Goal: Task Accomplishment & Management: Manage account settings

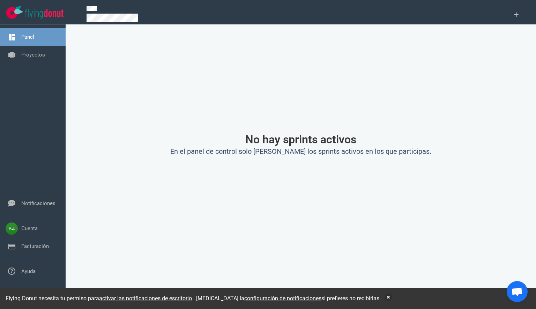
click at [43, 114] on div "Panel Proyectos" at bounding box center [33, 108] width 66 height 166
click at [24, 55] on link "Proyectos" at bounding box center [33, 55] width 24 height 6
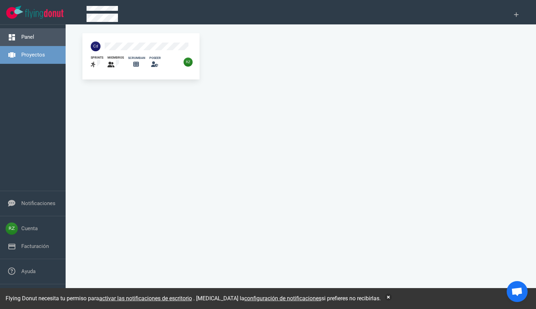
click at [21, 38] on link "Panel" at bounding box center [27, 37] width 13 height 6
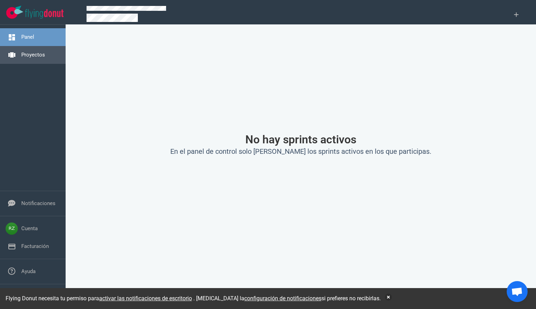
click at [25, 57] on link "Proyectos" at bounding box center [33, 55] width 24 height 6
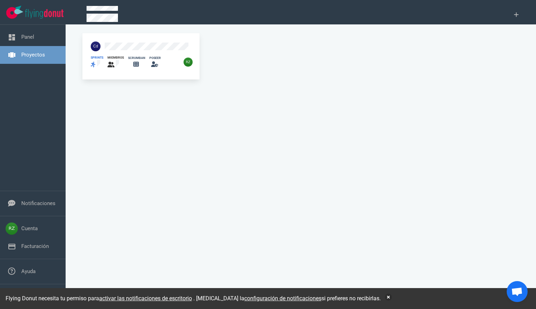
click at [95, 62] on icon at bounding box center [93, 65] width 5 height 6
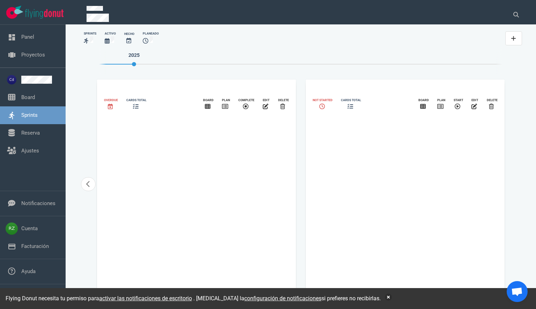
select select "tasks"
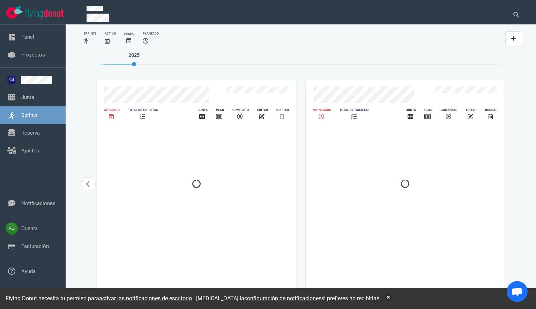
select select "tasks"
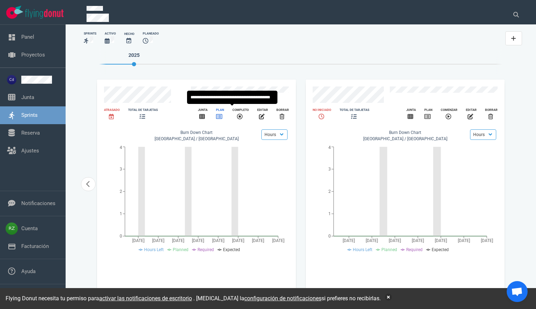
click at [220, 114] on icon "diapositiva 2 de 3" at bounding box center [219, 116] width 6 height 5
select select "tasks"
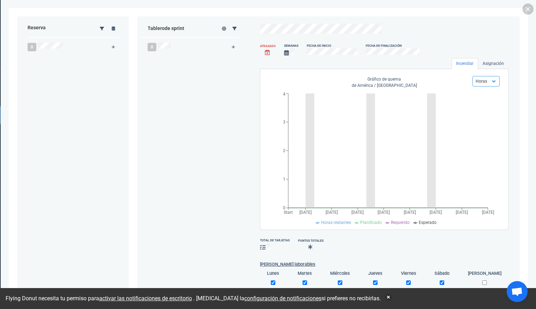
click at [289, 55] on div at bounding box center [291, 52] width 14 height 9
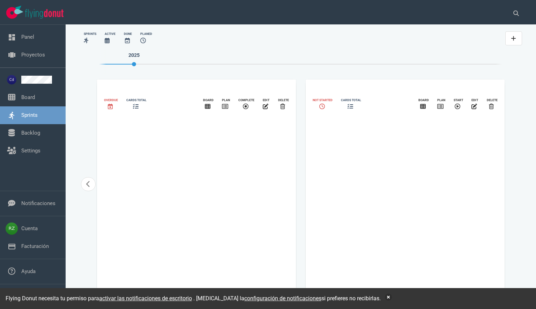
select select "tasks"
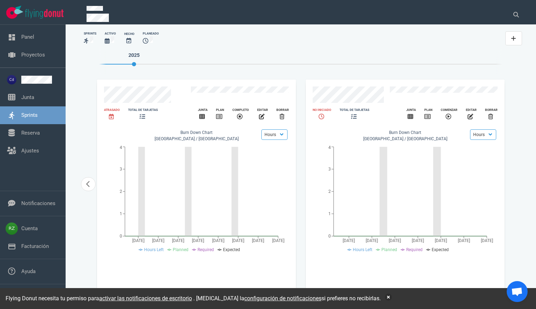
click at [519, 76] on div "Sprints Activo Hecho planeado 2025 Diapositiva 2 de 3 Atrasado total de tarjeta…" at bounding box center [301, 165] width 454 height 276
click at [449, 115] on icon "diapositiva 3 de 3" at bounding box center [449, 117] width 6 height 6
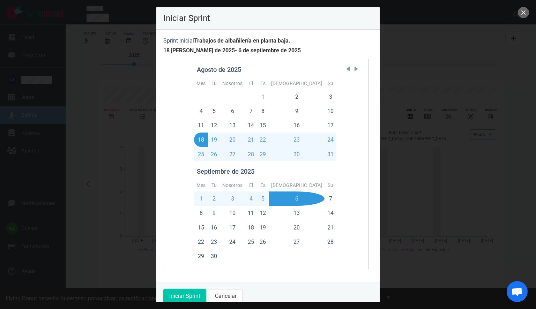
click at [183, 296] on font "Iniciar Sprint" at bounding box center [184, 296] width 31 height 7
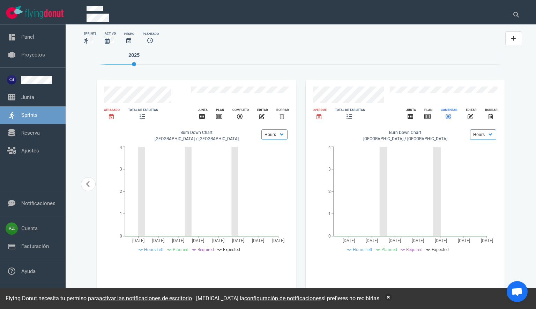
click at [449, 115] on icon "diapositiva 3 de 3" at bounding box center [449, 117] width 6 height 6
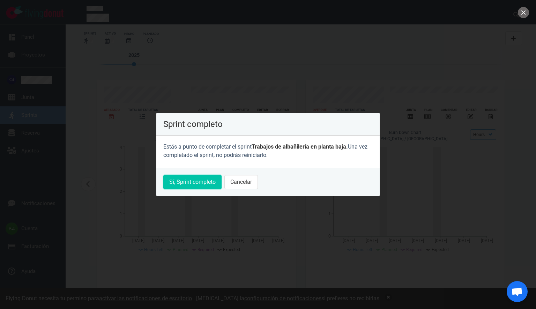
click at [187, 182] on font "Sí, Sprint completo" at bounding box center [192, 182] width 46 height 7
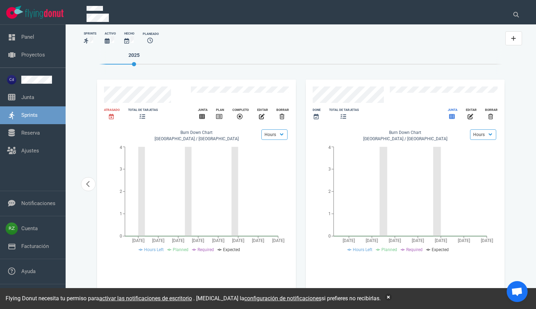
click at [453, 116] on icon "diapositiva 3 de 3" at bounding box center [452, 117] width 6 height 6
select select "tasks"
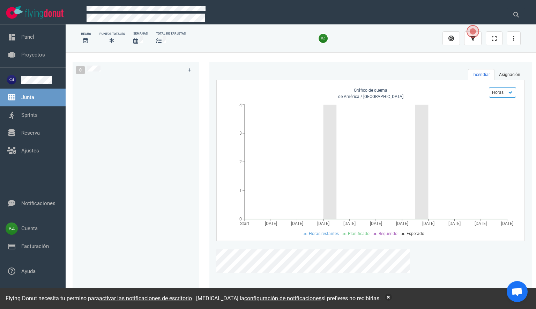
click at [507, 75] on font "Asignación" at bounding box center [509, 74] width 21 height 5
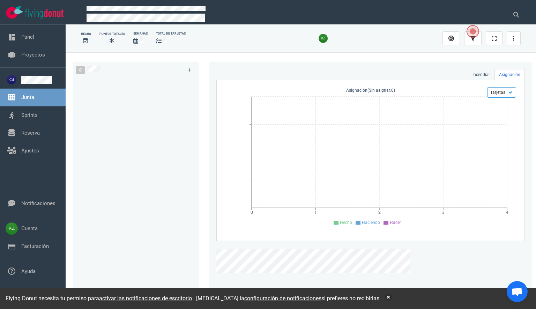
click at [335, 223] on icon at bounding box center [336, 223] width 5 height 4
click at [337, 223] on icon at bounding box center [336, 223] width 5 height 4
click at [511, 93] on select "Tarjetas Tareas Agujas Horas" at bounding box center [501, 92] width 29 height 10
click at [389, 44] on div at bounding box center [326, 38] width 232 height 17
click at [472, 31] on span "Abrir el diálogo" at bounding box center [473, 31] width 12 height 12
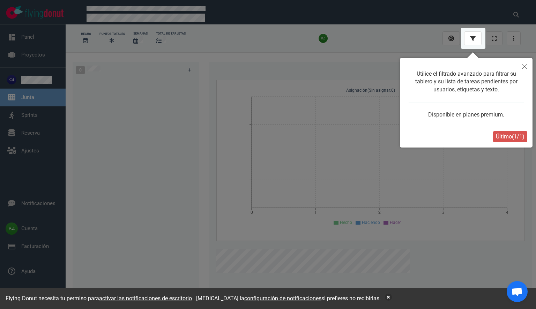
click at [525, 66] on icon "Cerca" at bounding box center [524, 66] width 5 height 5
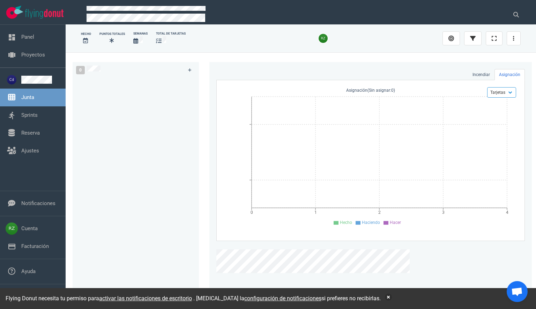
click at [374, 47] on div "Hecho Puntos totales Semanas total de tarjetas" at bounding box center [301, 38] width 440 height 22
click at [81, 69] on font "0" at bounding box center [80, 70] width 2 height 5
click at [188, 69] on icon at bounding box center [189, 69] width 3 height 3
click at [32, 118] on link "Sprints" at bounding box center [29, 115] width 16 height 6
select select "tasks"
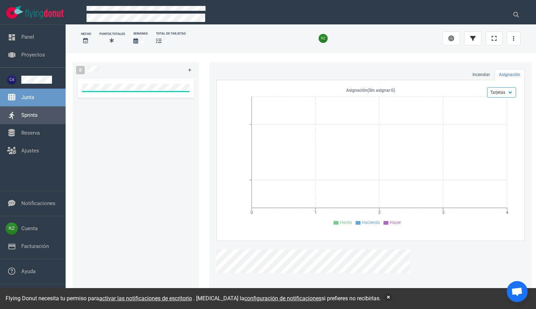
select select "tasks"
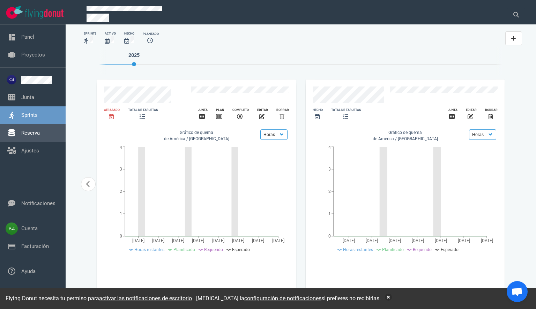
click at [31, 133] on link "Reserva" at bounding box center [30, 133] width 18 height 6
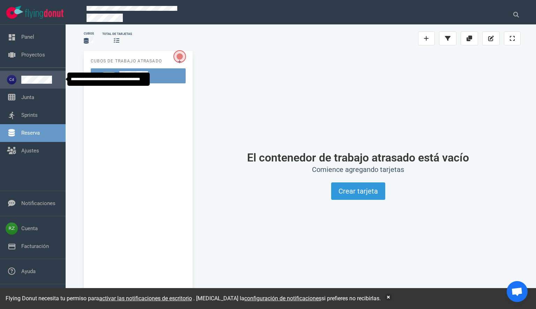
click at [37, 81] on link at bounding box center [40, 80] width 39 height 8
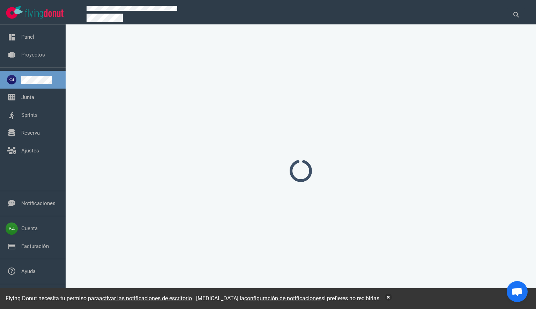
select select "tasks"
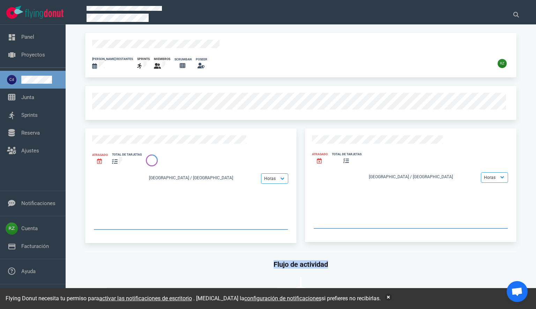
drag, startPoint x: 409, startPoint y: 255, endPoint x: 423, endPoint y: 242, distance: 18.5
click at [516, 290] on span "Chat abierto" at bounding box center [517, 292] width 12 height 10
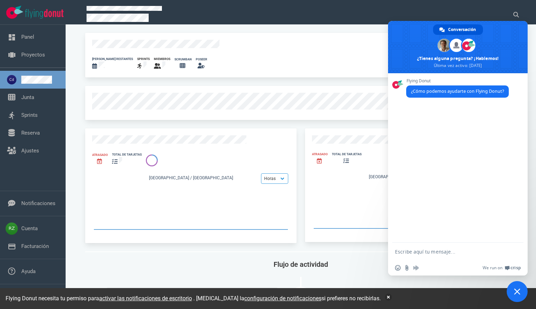
click at [518, 294] on span "Cerrar el chat" at bounding box center [517, 292] width 6 height 6
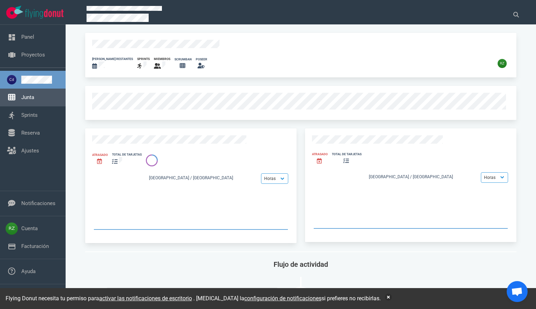
click at [25, 96] on link "Junta" at bounding box center [27, 97] width 13 height 6
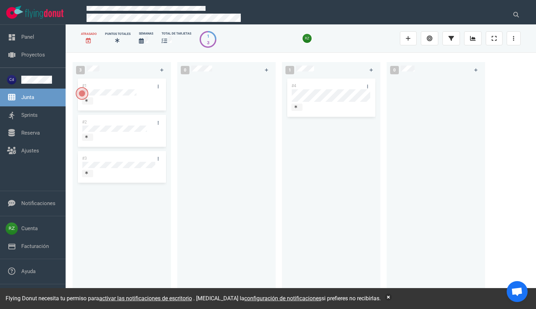
click at [395, 70] on font "0" at bounding box center [394, 70] width 2 height 5
click at [37, 117] on link "Sprints" at bounding box center [29, 115] width 16 height 6
select select "tasks"
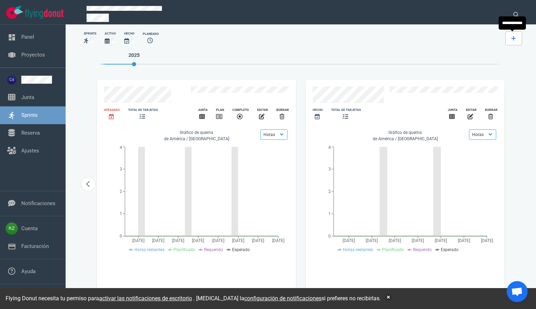
click at [514, 38] on icon at bounding box center [513, 38] width 5 height 5
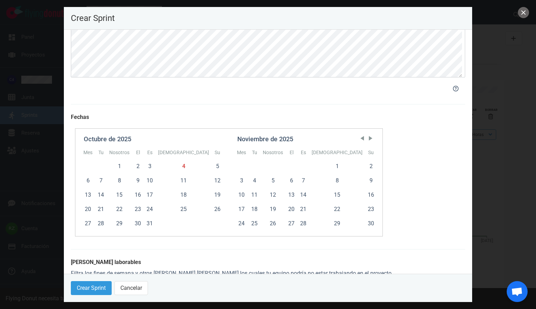
scroll to position [150, 0]
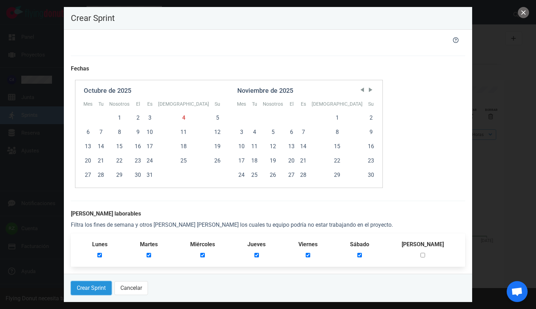
click at [88, 290] on font "Crear Sprint" at bounding box center [91, 288] width 29 height 7
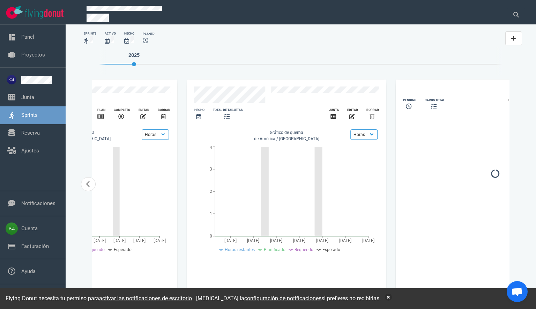
select select "tasks"
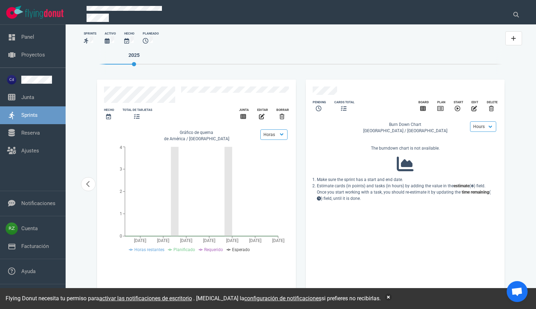
click at [137, 298] on font "activar las notificaciones de escritorio" at bounding box center [145, 298] width 93 height 7
click at [124, 298] on font "activar las notificaciones de escritorio" at bounding box center [145, 298] width 93 height 7
click at [144, 298] on font "activar las notificaciones de escritorio" at bounding box center [145, 298] width 93 height 7
click at [34, 134] on link "Reserva" at bounding box center [30, 133] width 18 height 6
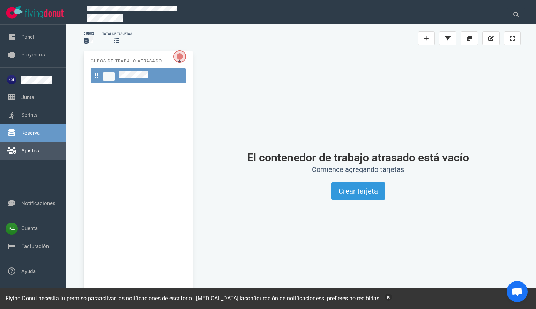
click at [29, 149] on link "Ajustes" at bounding box center [30, 151] width 18 height 6
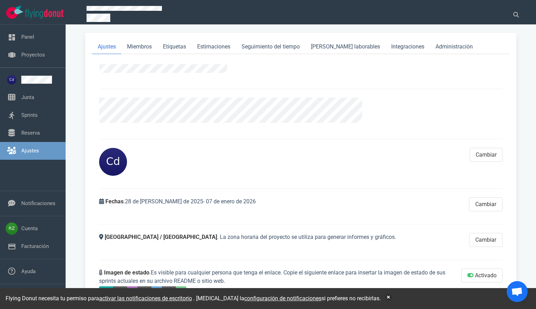
scroll to position [13, 0]
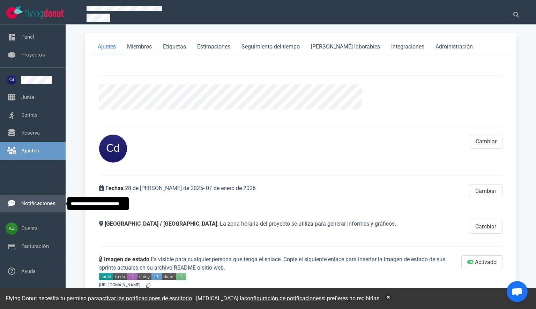
click at [29, 204] on link "Notificaciones" at bounding box center [38, 203] width 34 height 6
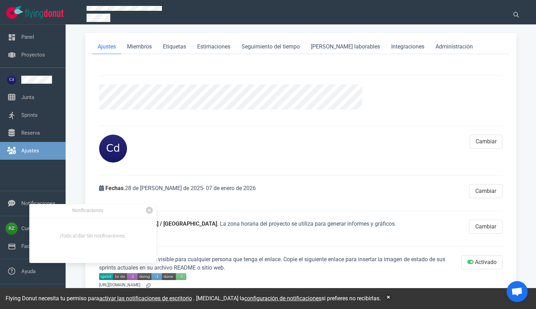
click at [35, 172] on div "Panel Proyectos Junta Sprints Reserva Ajustes" at bounding box center [33, 108] width 66 height 166
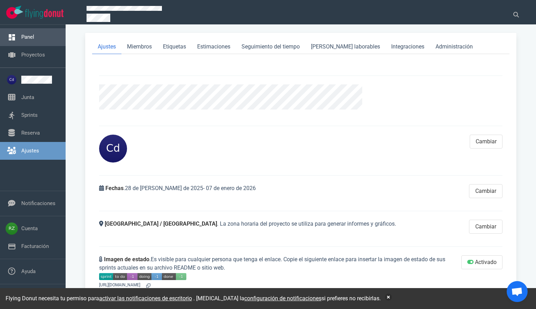
click at [28, 38] on link "Panel" at bounding box center [27, 37] width 13 height 6
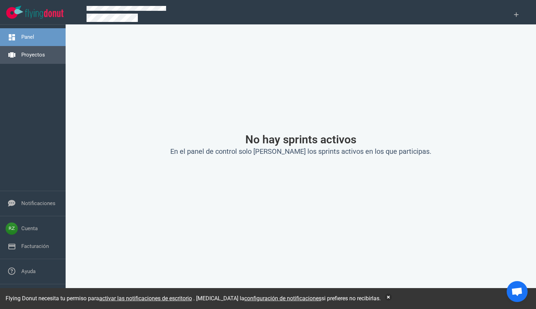
click at [24, 56] on link "Proyectos" at bounding box center [33, 55] width 24 height 6
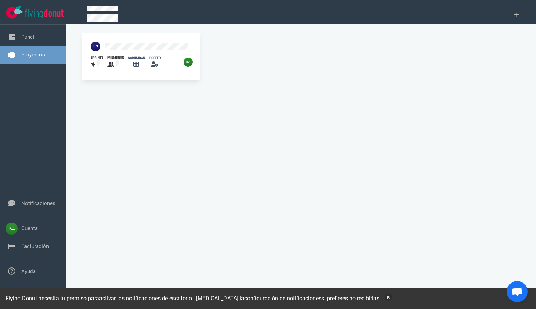
click at [145, 51] on div at bounding box center [127, 46] width 81 height 18
select select "tasks"
